Goal: Navigation & Orientation: Find specific page/section

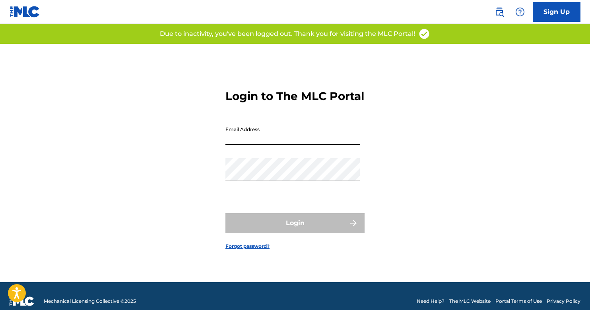
click at [238, 145] on input "Email Address" at bounding box center [293, 133] width 134 height 23
type input "[EMAIL_ADDRESS][DOMAIN_NAME]"
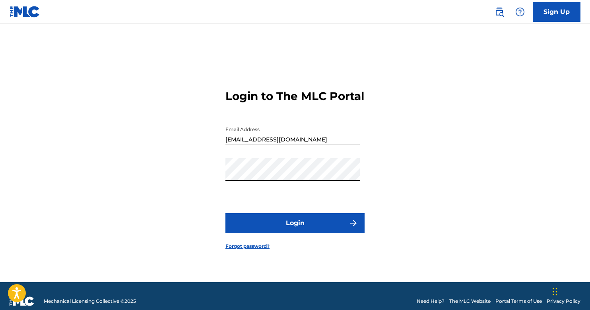
click at [285, 226] on button "Login" at bounding box center [295, 223] width 139 height 20
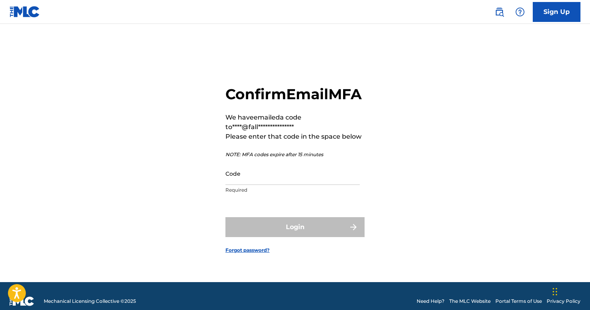
click at [249, 185] on input "Code" at bounding box center [293, 173] width 134 height 23
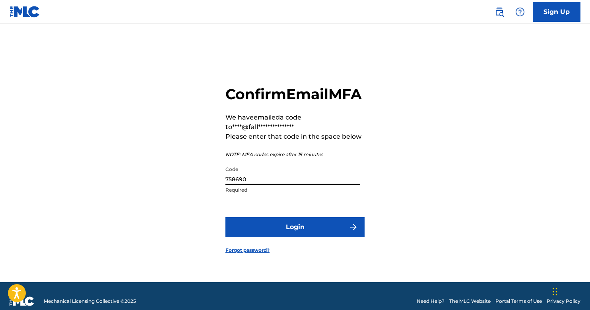
type input "758690"
click at [284, 237] on button "Login" at bounding box center [295, 227] width 139 height 20
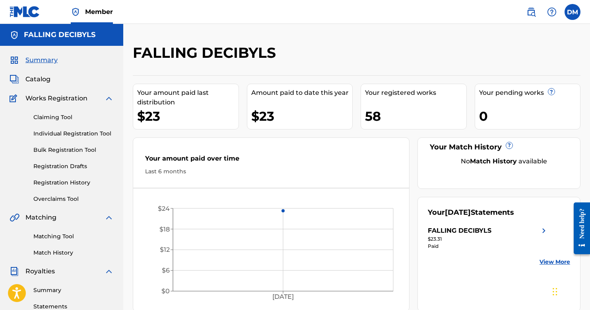
click at [383, 105] on div "Your registered works 58" at bounding box center [414, 107] width 106 height 46
click at [370, 113] on div "58" at bounding box center [415, 116] width 101 height 18
click at [40, 77] on span "Catalog" at bounding box center [37, 79] width 25 height 10
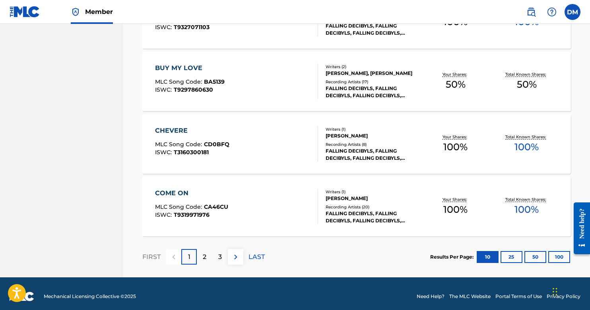
scroll to position [621, 0]
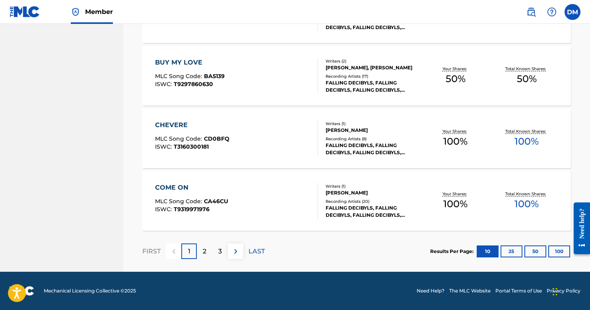
click at [204, 250] on p "2" at bounding box center [205, 251] width 4 height 10
click at [218, 248] on p "3" at bounding box center [220, 251] width 4 height 10
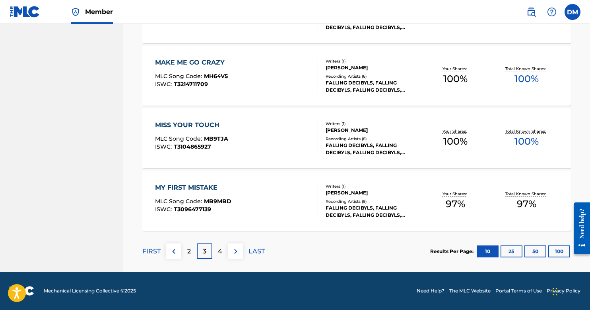
click at [220, 253] on p "4" at bounding box center [220, 251] width 4 height 10
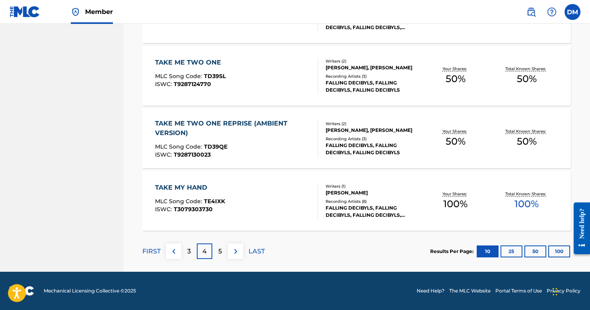
click at [224, 252] on div "5" at bounding box center [220, 251] width 16 height 16
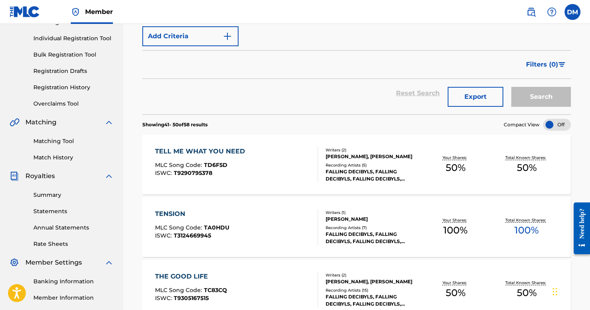
scroll to position [0, 0]
